Goal: Information Seeking & Learning: Find contact information

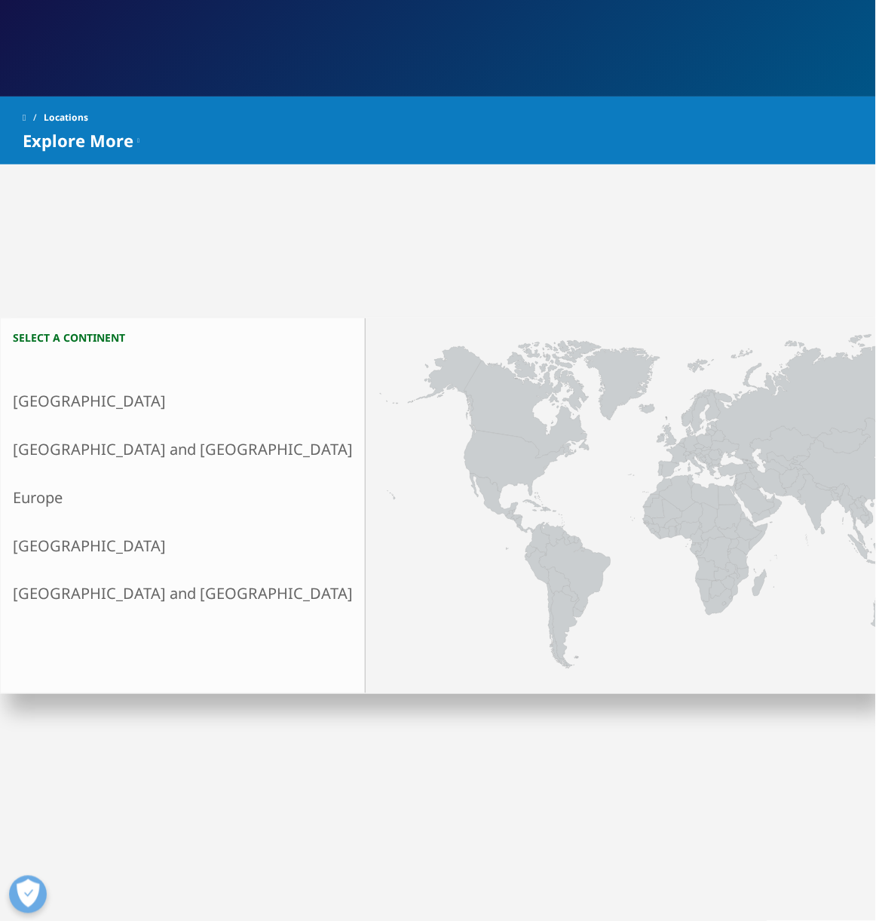
scroll to position [100, 0]
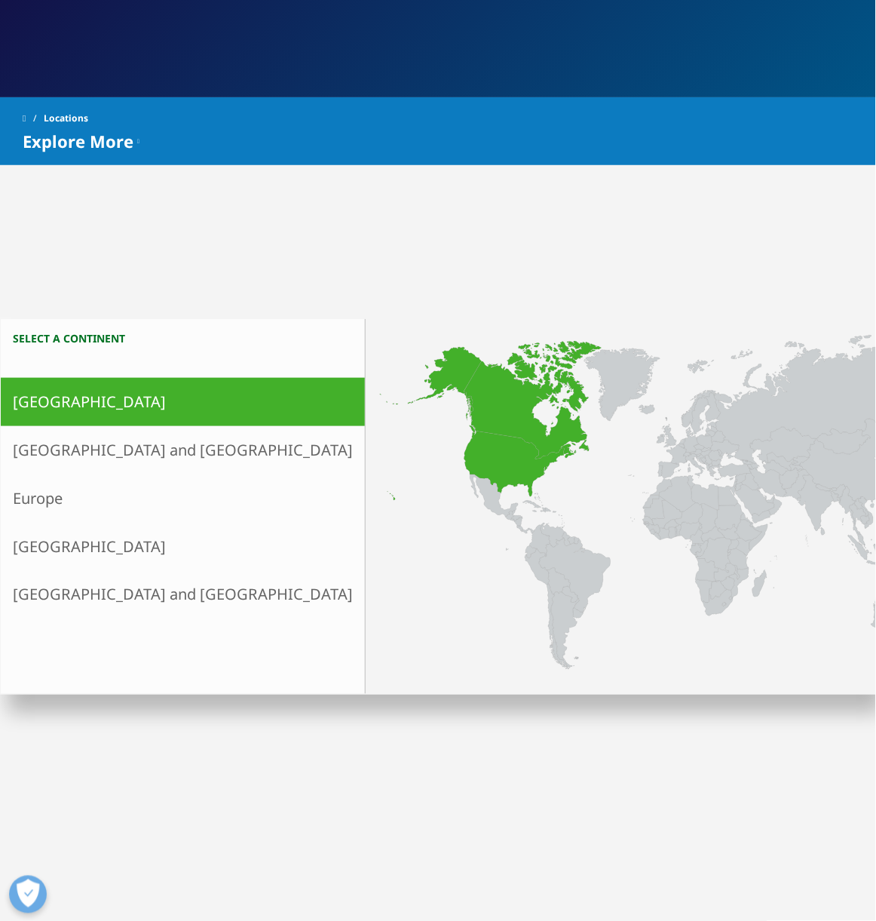
click at [465, 439] on icon at bounding box center [533, 400] width 137 height 118
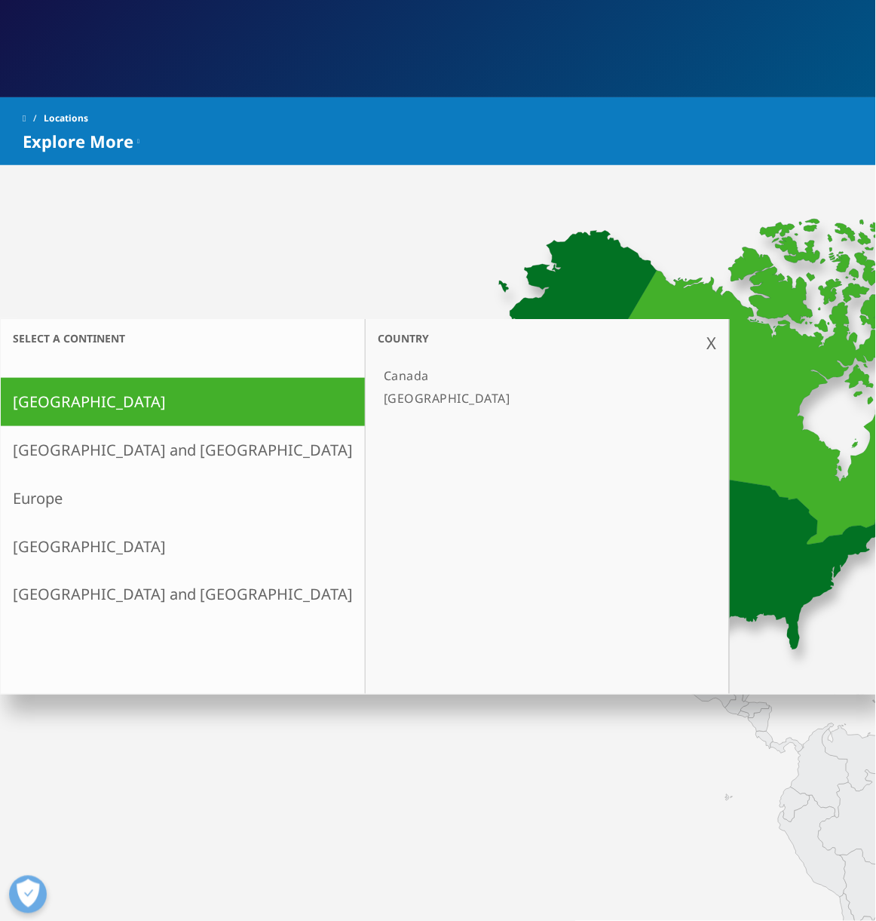
click at [378, 399] on link "[GEOGRAPHIC_DATA]" at bounding box center [540, 398] width 324 height 23
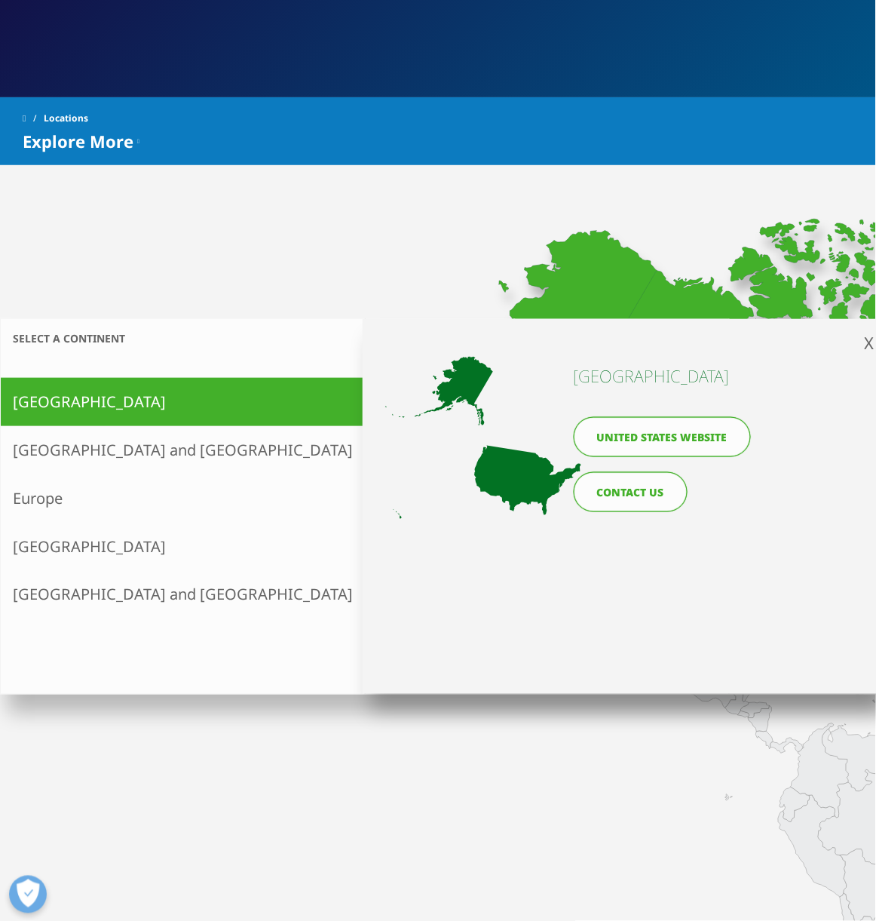
click at [689, 440] on link "United States website" at bounding box center [662, 437] width 177 height 40
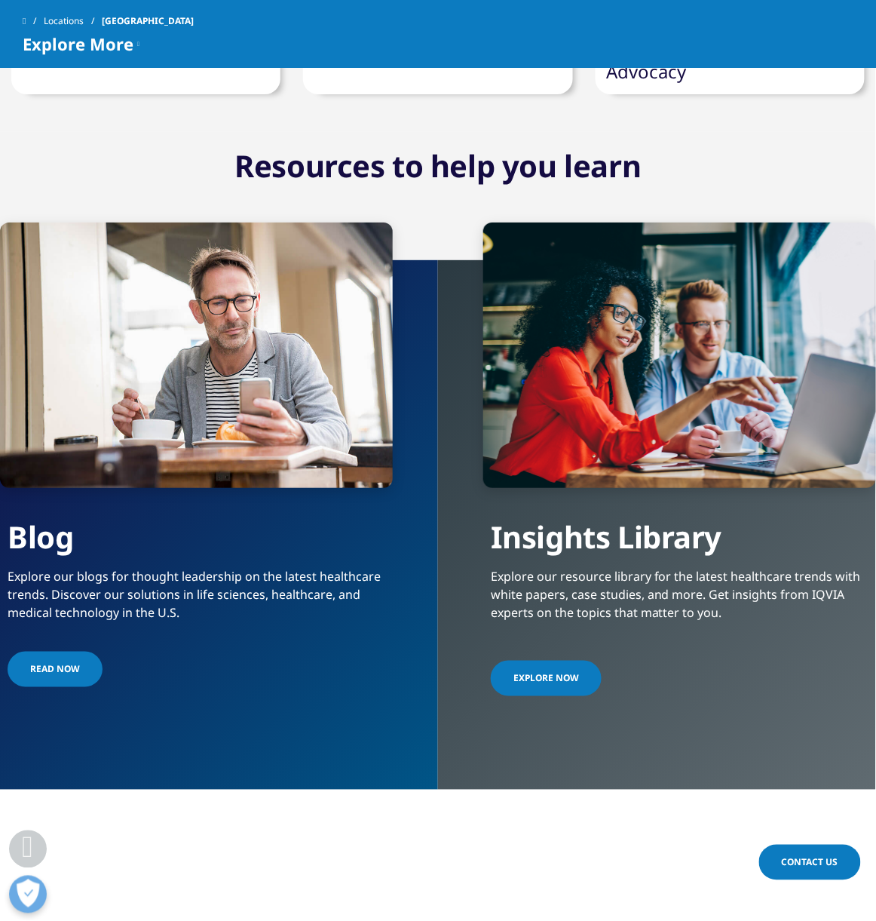
scroll to position [3129, 0]
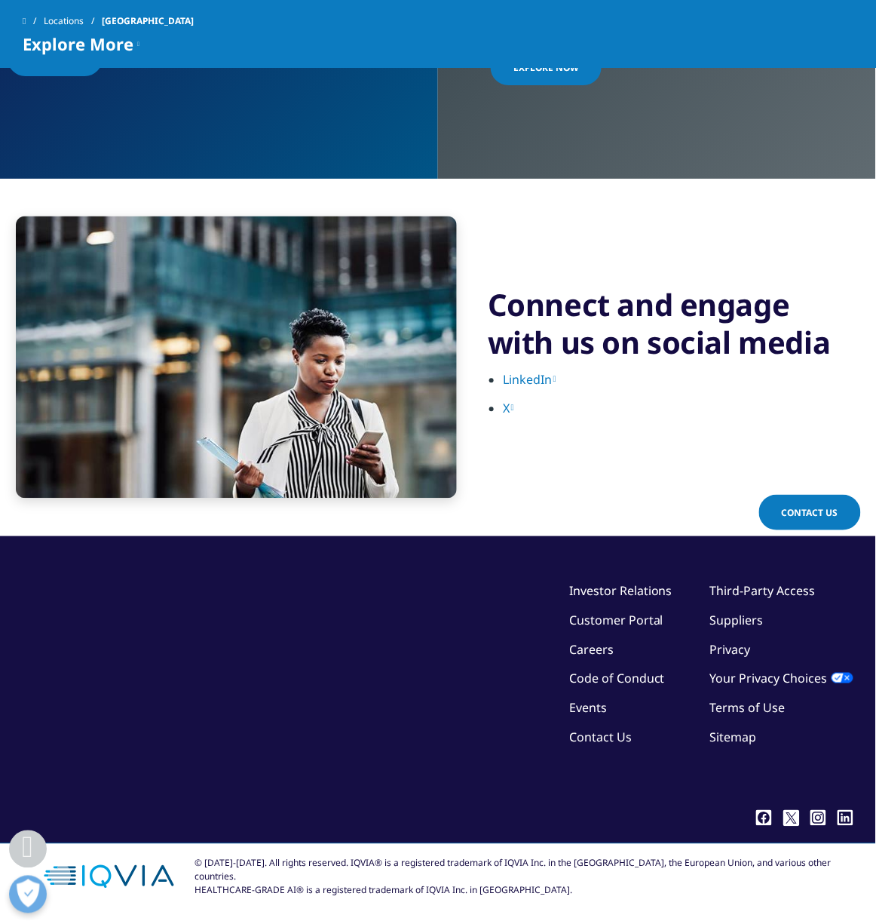
click at [632, 729] on link "Contact Us" at bounding box center [600, 737] width 63 height 17
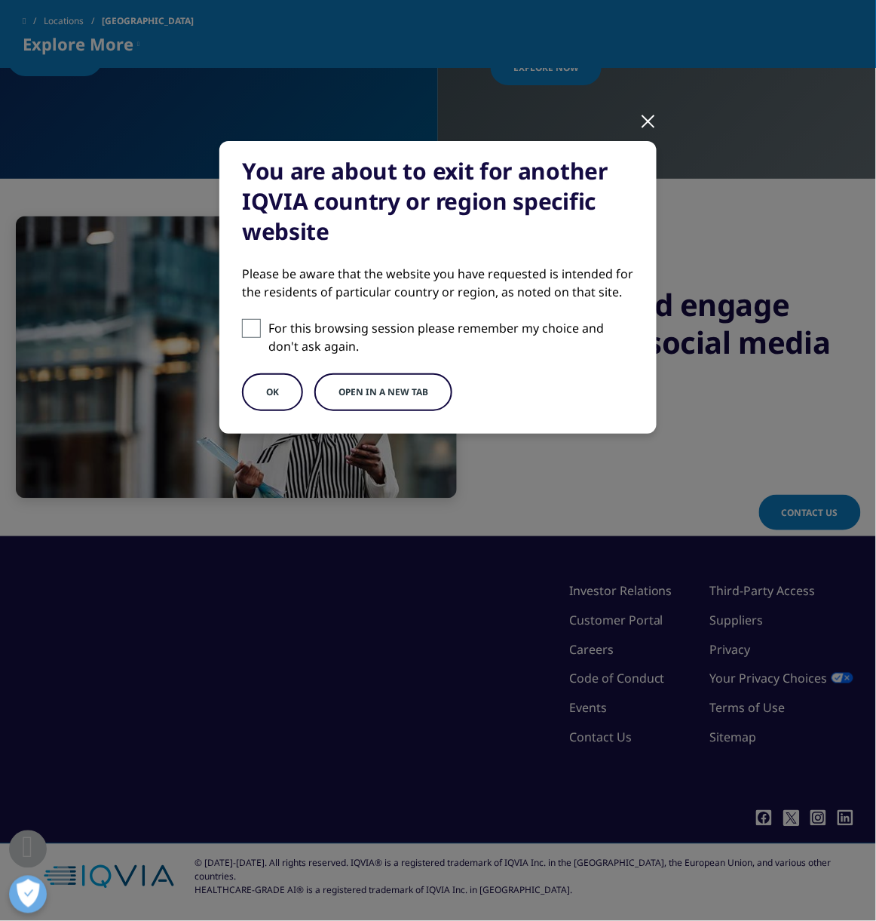
click at [345, 385] on button "Open in a new tab" at bounding box center [384, 392] width 138 height 38
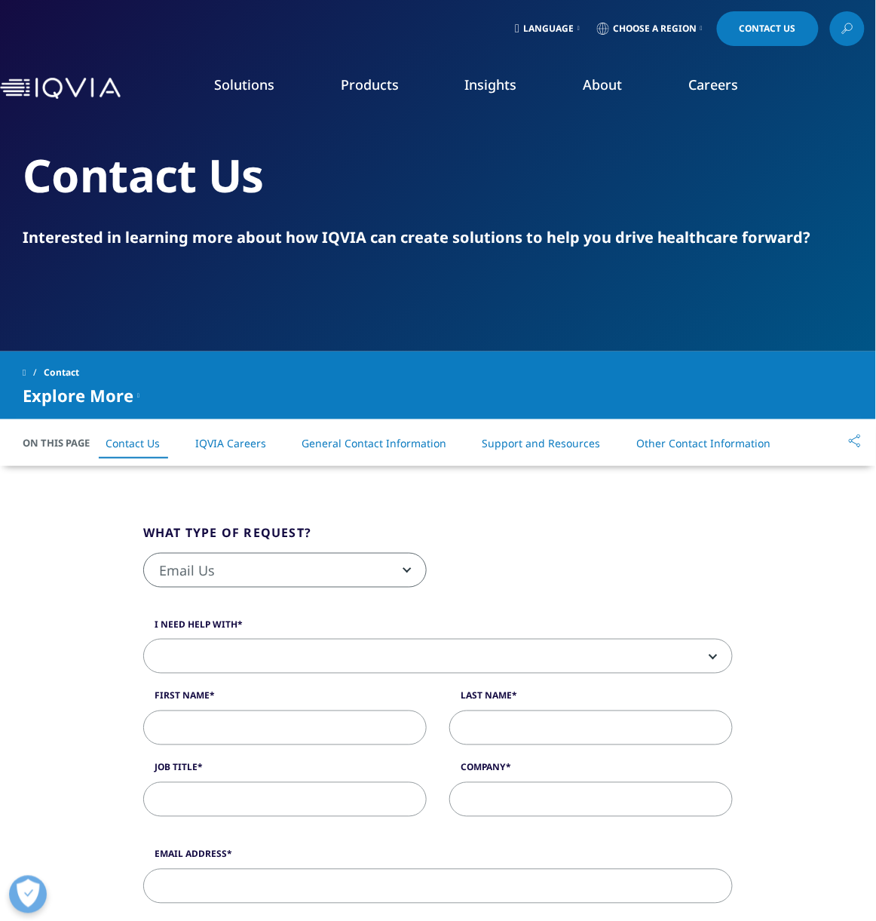
click at [388, 442] on link "General Contact Information" at bounding box center [374, 443] width 145 height 14
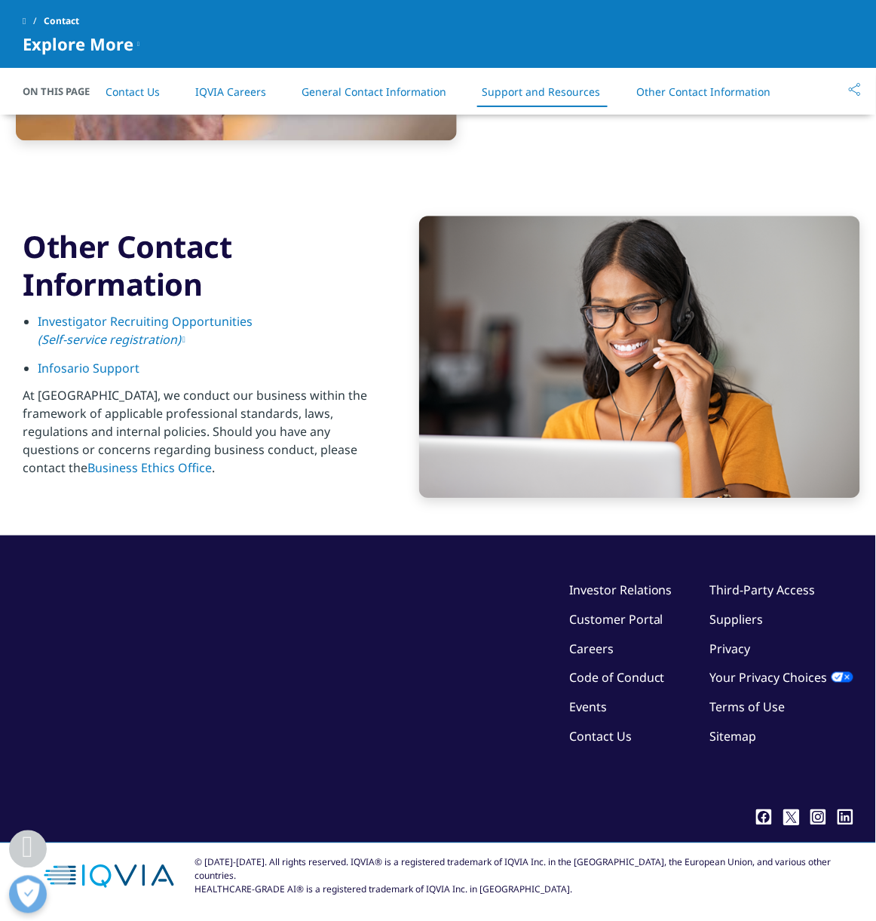
scroll to position [2222, 0]
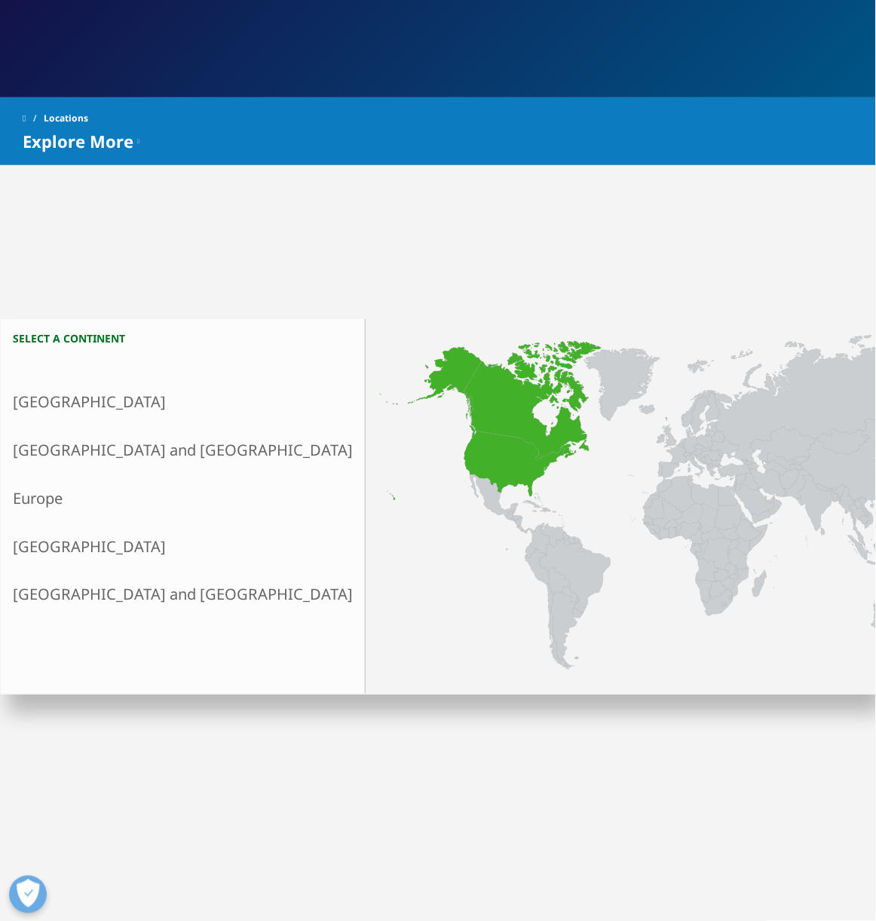
click at [89, 398] on link "North America" at bounding box center [183, 402] width 364 height 48
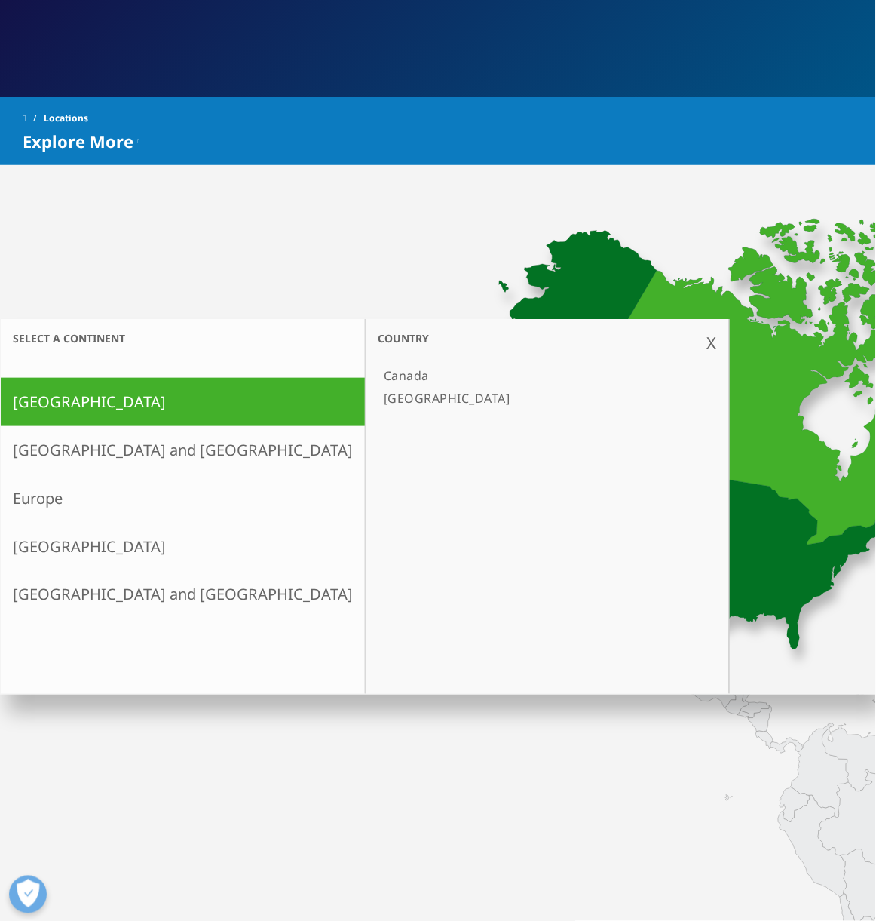
click at [378, 390] on link "[GEOGRAPHIC_DATA]" at bounding box center [540, 398] width 324 height 23
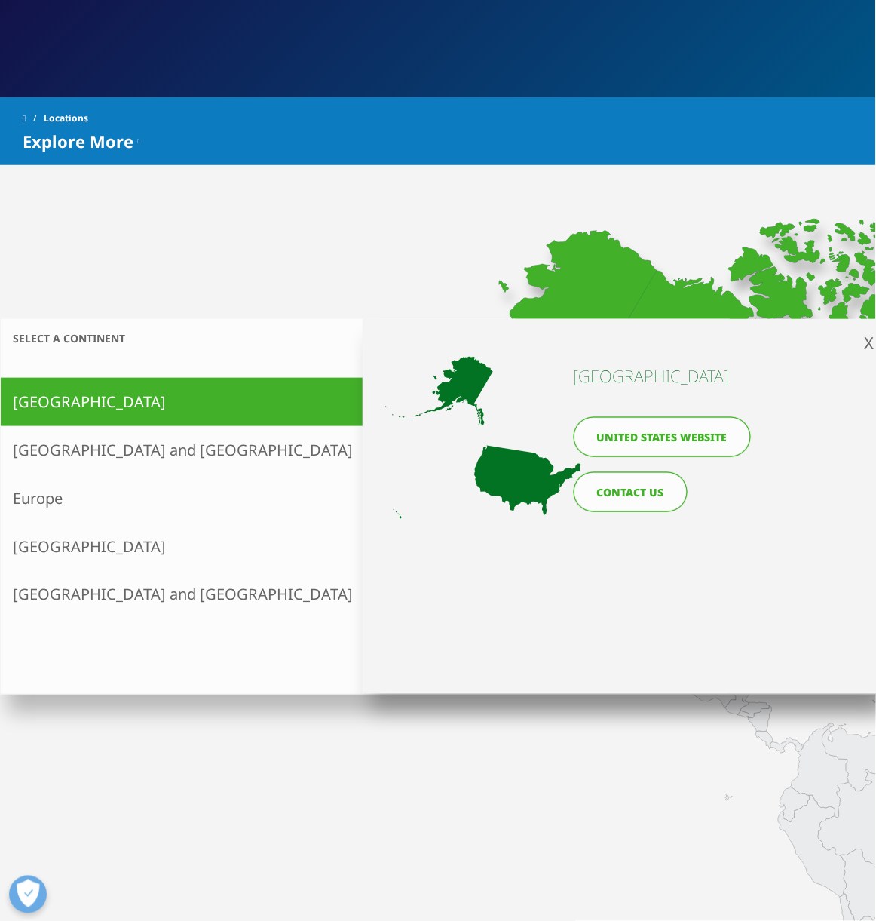
click at [626, 508] on link "CONTACT US" at bounding box center [631, 492] width 114 height 40
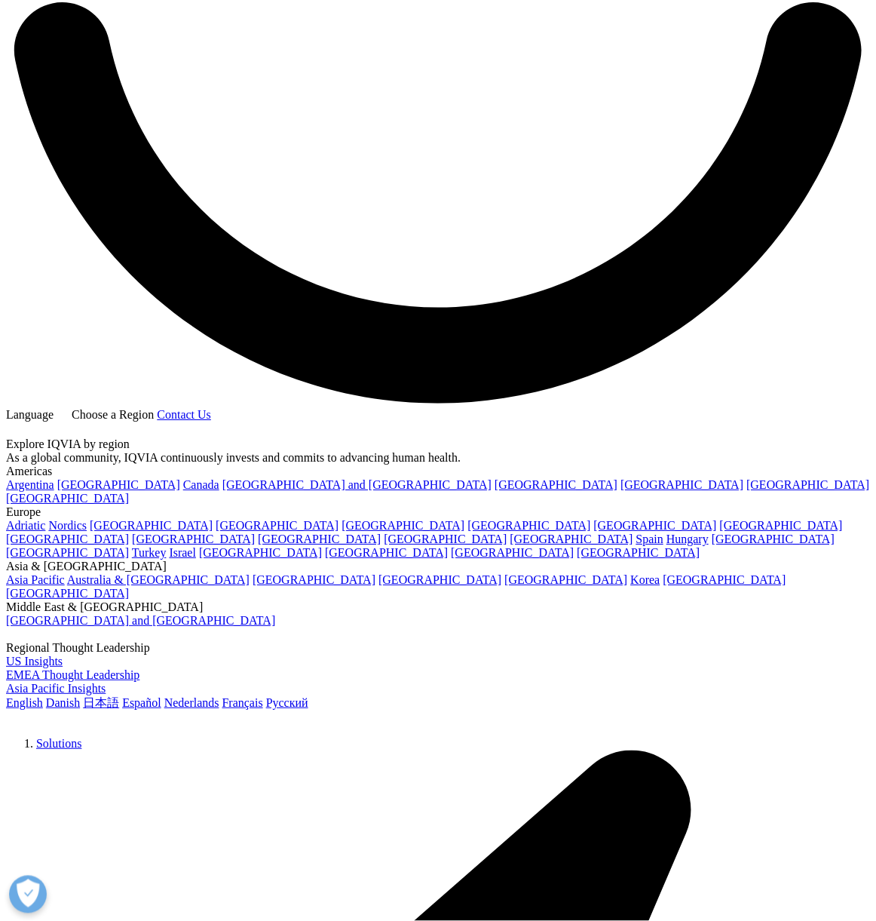
scroll to position [2222, 0]
